Goal: Navigation & Orientation: Find specific page/section

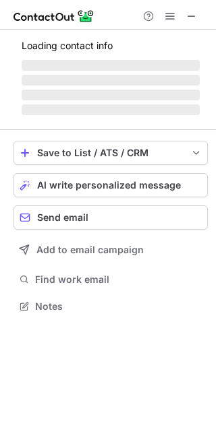
scroll to position [348, 216]
